Goal: Information Seeking & Learning: Understand process/instructions

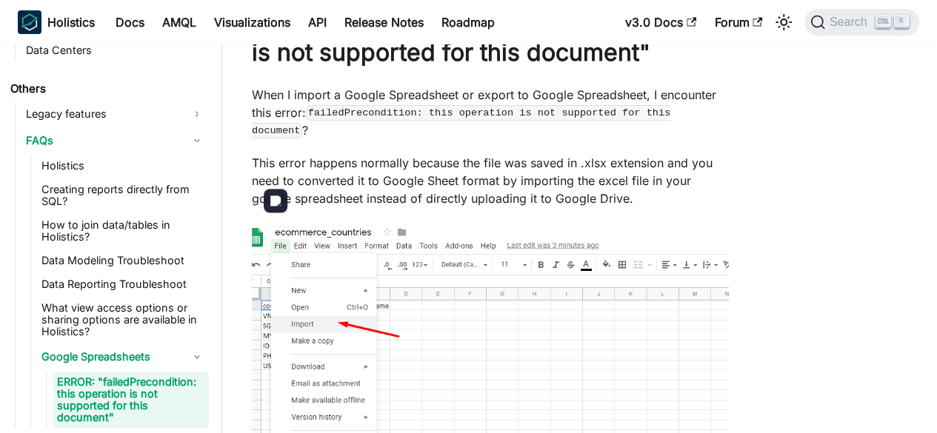
scroll to position [100, 0]
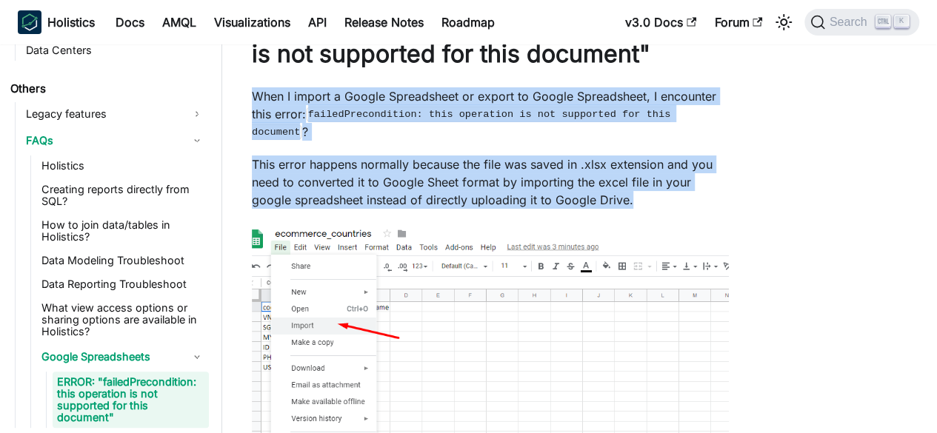
drag, startPoint x: 248, startPoint y: 122, endPoint x: 652, endPoint y: 220, distance: 415.4
click at [652, 220] on article "Others FAQs Google Spreadsheets ERROR: "failedPrecondition: this operation is n…" at bounding box center [490, 283] width 501 height 655
copy div "When I import a Google Spreadsheet or export to Google Spreadsheet, I encounter…"
click at [267, 203] on p "This error happens normally because the file was saved in .xlsx extension and y…" at bounding box center [490, 182] width 477 height 53
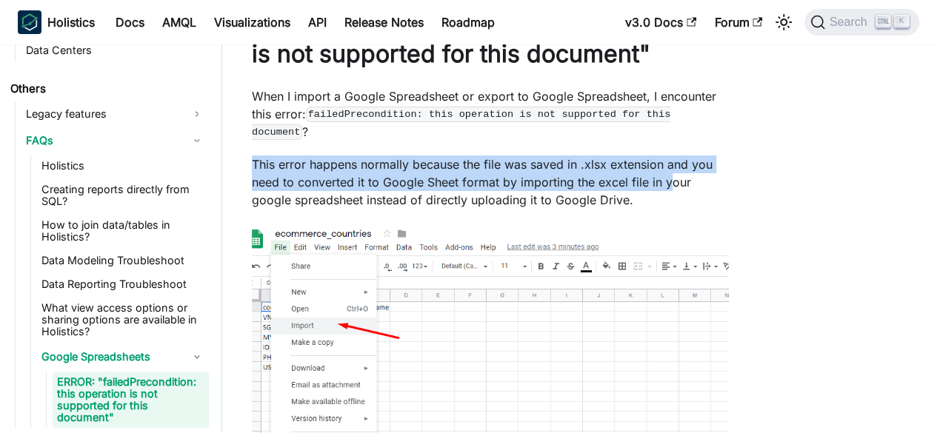
drag, startPoint x: 246, startPoint y: 176, endPoint x: 667, endPoint y: 196, distance: 421.3
click at [667, 196] on article "Others FAQs Google Spreadsheets ERROR: "failedPrecondition: this operation is n…" at bounding box center [490, 283] width 501 height 655
click at [517, 201] on p "This error happens normally because the file was saved in .xlsx extension and y…" at bounding box center [490, 182] width 477 height 53
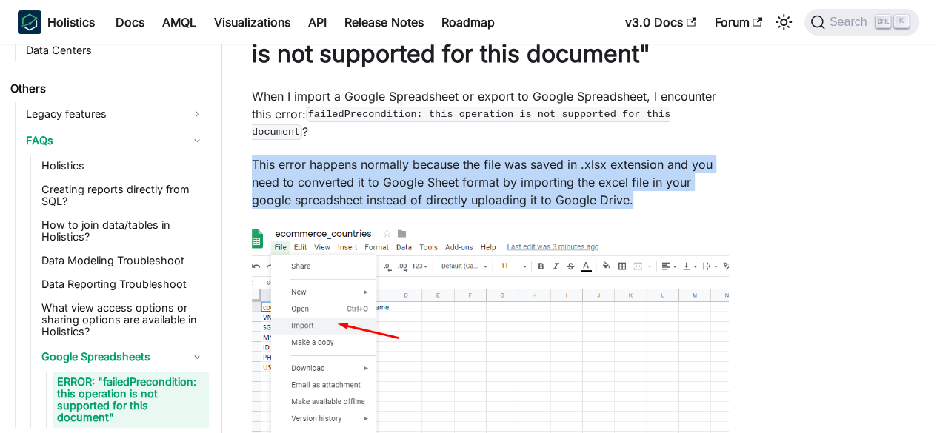
drag, startPoint x: 250, startPoint y: 171, endPoint x: 647, endPoint y: 222, distance: 400.3
click at [647, 222] on article "Others FAQs Google Spreadsheets ERROR: "failedPrecondition: this operation is n…" at bounding box center [490, 283] width 501 height 655
copy p "This error happens normally because the file was saved in .xlsx extension and y…"
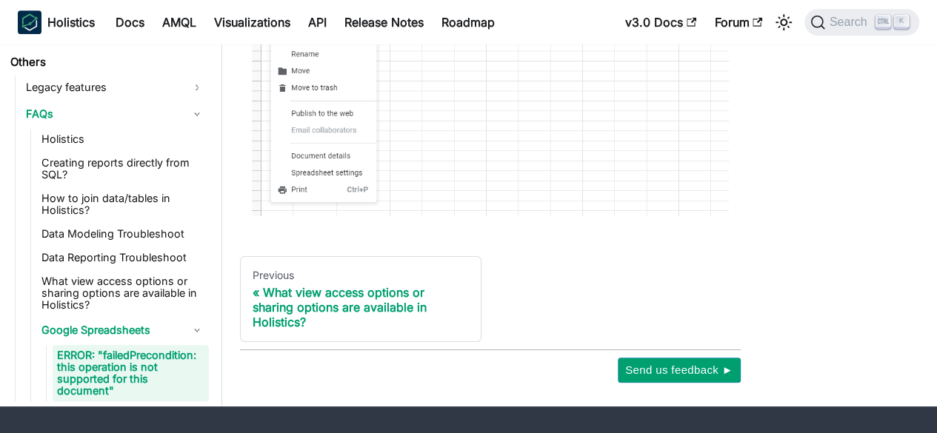
scroll to position [491, 0]
